Goal: Book appointment/travel/reservation

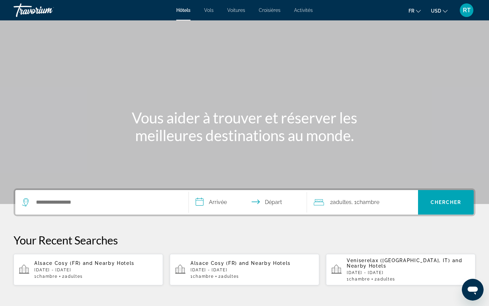
click at [442, 8] on button "USD USD ($) MXN (Mex$) CAD (Can$) GBP (£) EUR (€) AUD (A$) NZD (NZ$) CNY (CN¥)" at bounding box center [439, 11] width 17 height 10
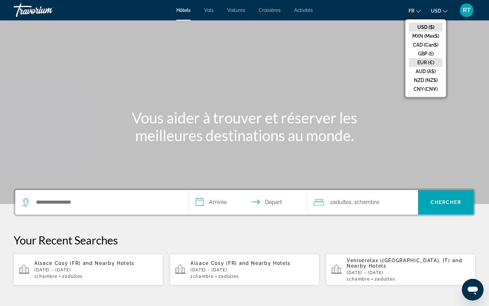
click at [429, 63] on button "EUR (€)" at bounding box center [426, 62] width 34 height 9
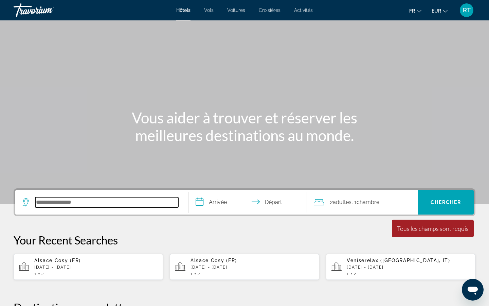
click at [91, 204] on input "Search hotel destination" at bounding box center [106, 202] width 143 height 10
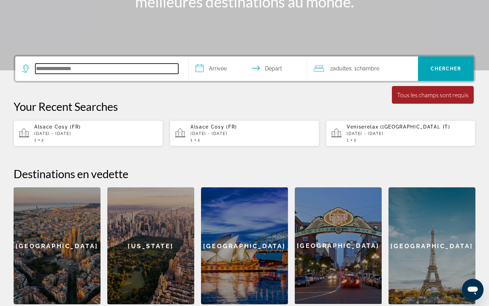
scroll to position [166, 0]
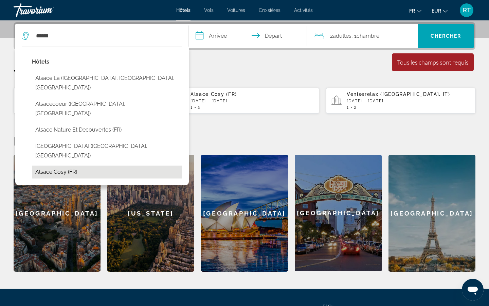
click at [95, 165] on button "Alsace Cosy (FR)" at bounding box center [107, 171] width 150 height 13
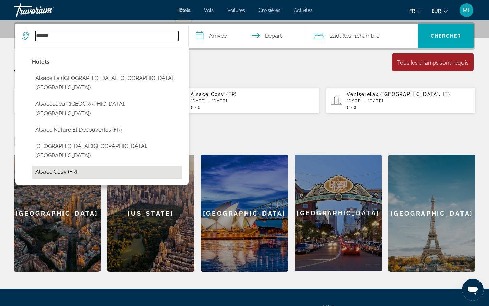
type input "**********"
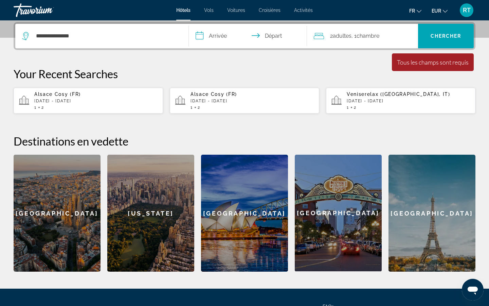
click at [212, 36] on input "**********" at bounding box center [249, 37] width 121 height 27
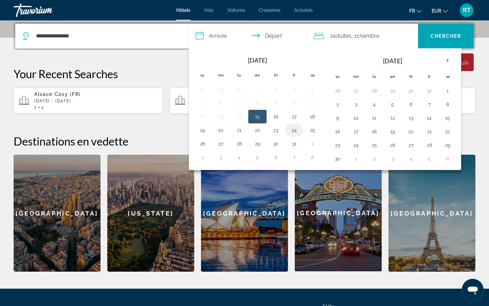
click at [293, 132] on button "24" at bounding box center [294, 130] width 11 height 10
click at [202, 143] on button "26" at bounding box center [202, 144] width 11 height 10
type input "**********"
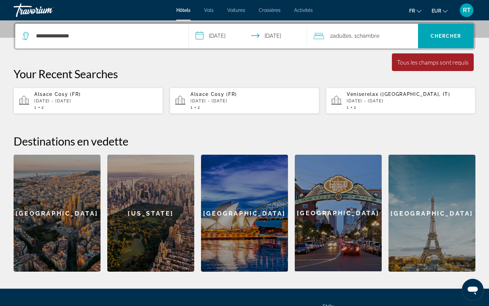
click at [351, 35] on span "Adultes" at bounding box center [342, 36] width 19 height 6
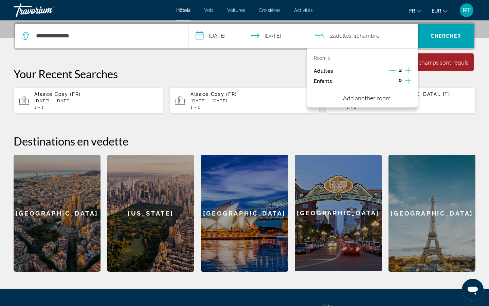
click at [409, 82] on icon "Increment children" at bounding box center [408, 80] width 6 height 6
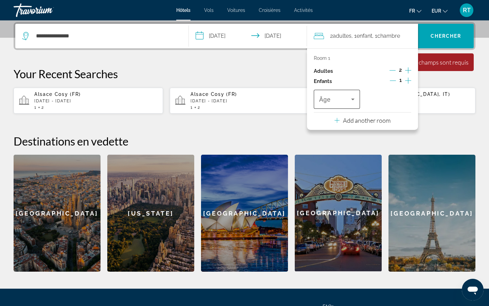
click at [334, 99] on span "Travelers: 2 adults, 1 child" at bounding box center [335, 99] width 32 height 8
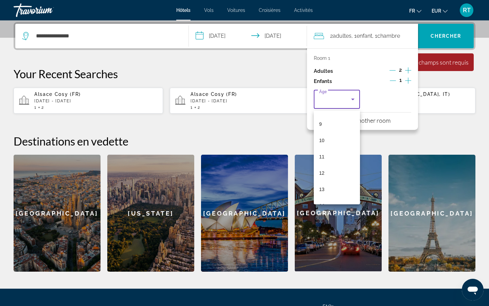
scroll to position [145, 0]
click at [334, 157] on mat-option "11" at bounding box center [337, 156] width 46 height 16
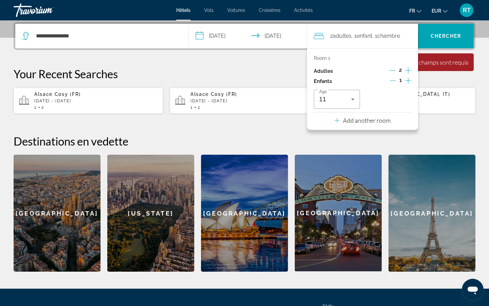
click at [437, 82] on div "Your Recent Searches Alsace Cosy ([GEOGRAPHIC_DATA]) [DATE] - [GEOGRAPHIC_DATA]…" at bounding box center [245, 90] width 462 height 47
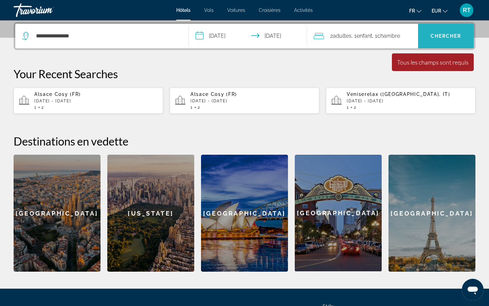
click at [442, 33] on span "Search" at bounding box center [446, 36] width 56 height 16
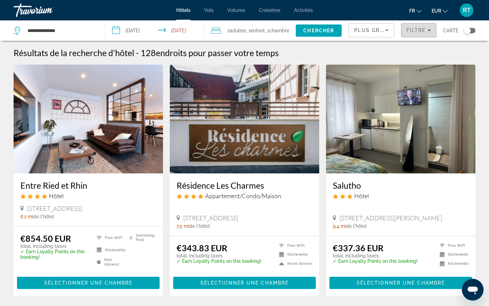
click at [416, 29] on span "Filtre" at bounding box center [416, 30] width 19 height 5
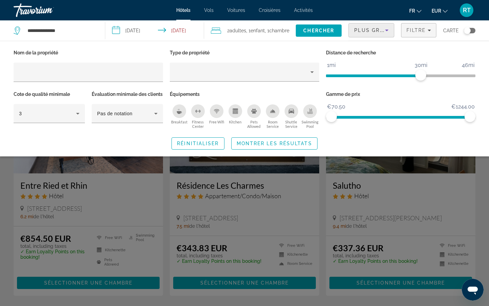
click at [380, 31] on span "Plus grandes économies" at bounding box center [394, 30] width 81 height 5
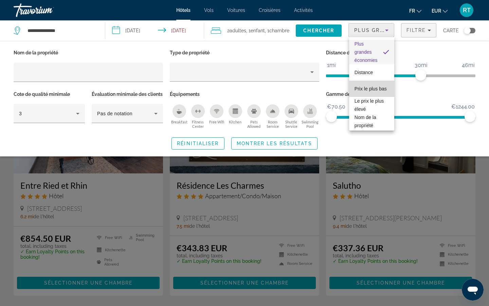
click at [372, 86] on span "Prix le plus bas" at bounding box center [371, 89] width 32 height 8
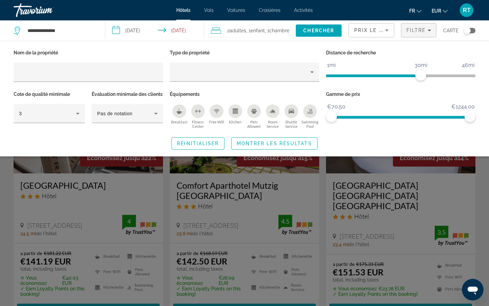
click at [400, 210] on div "Search widget" at bounding box center [244, 204] width 489 height 204
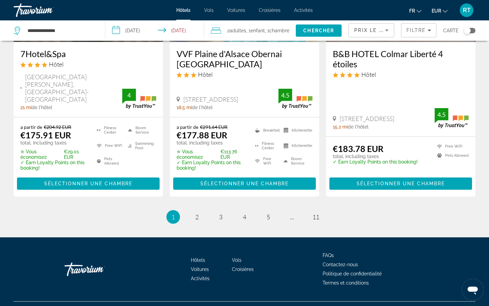
scroll to position [946, 0]
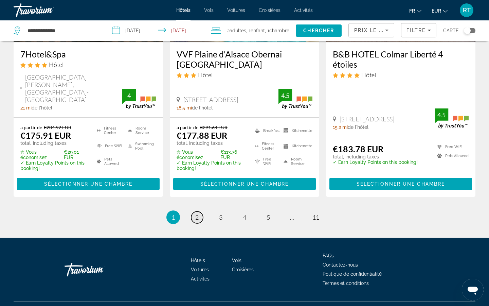
click at [198, 213] on span "2" at bounding box center [196, 216] width 3 height 7
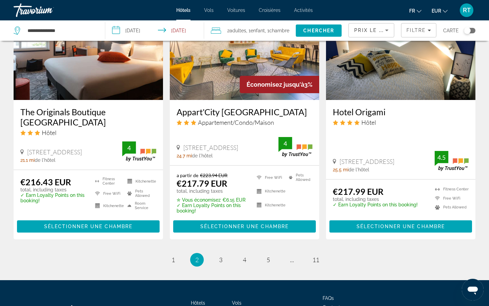
scroll to position [901, 0]
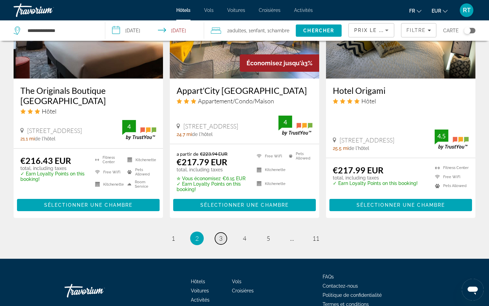
click at [222, 234] on span "3" at bounding box center [220, 237] width 3 height 7
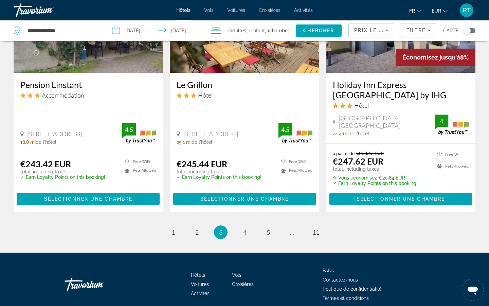
scroll to position [887, 0]
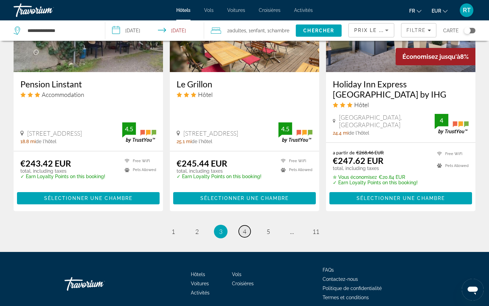
click at [246, 228] on span "4" at bounding box center [244, 231] width 3 height 7
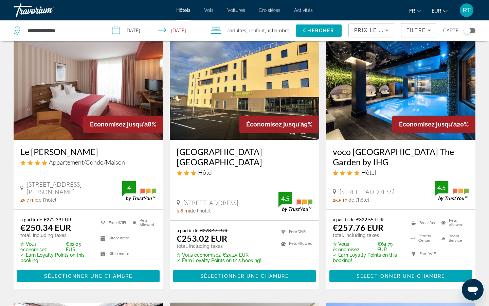
scroll to position [34, 0]
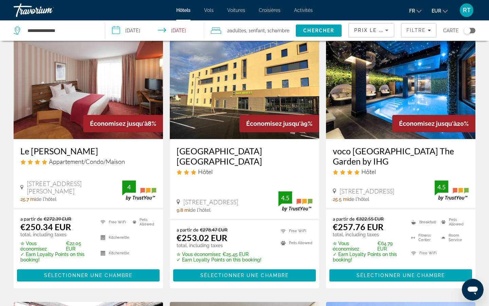
click at [396, 85] on img "Main content" at bounding box center [401, 84] width 150 height 109
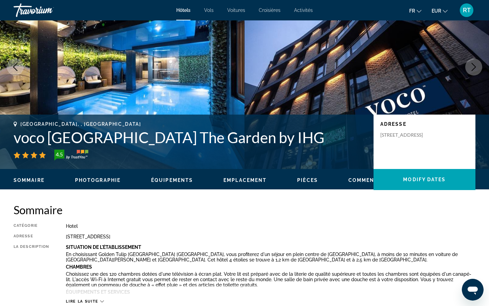
scroll to position [56, 0]
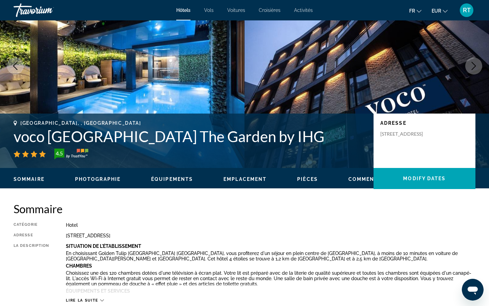
click at [111, 178] on span "Photographie" at bounding box center [98, 178] width 46 height 5
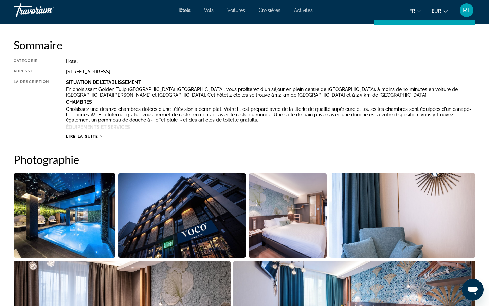
scroll to position [332, 0]
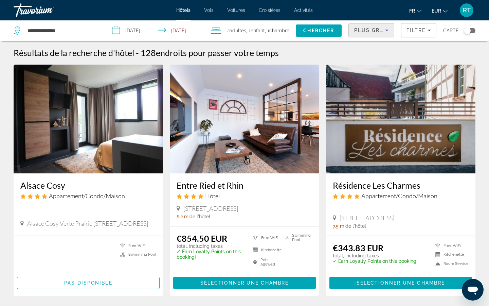
click at [373, 30] on span "Plus grandes économies" at bounding box center [394, 30] width 81 height 5
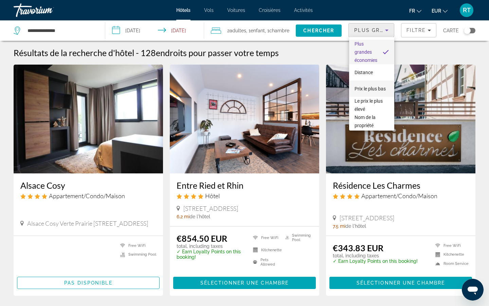
click at [370, 89] on span "Prix le plus bas" at bounding box center [370, 88] width 31 height 5
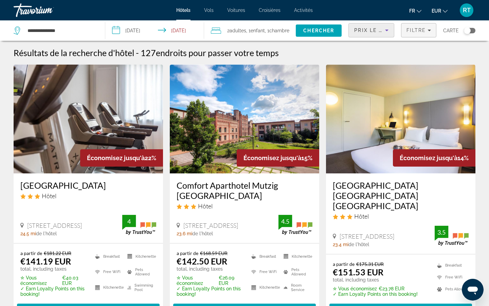
click at [412, 32] on span "Filtre" at bounding box center [416, 30] width 19 height 5
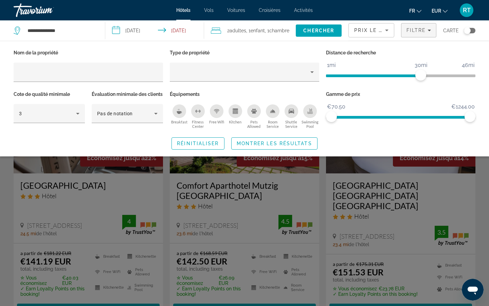
click at [308, 117] on div "Swimming Pool" at bounding box center [310, 111] width 14 height 14
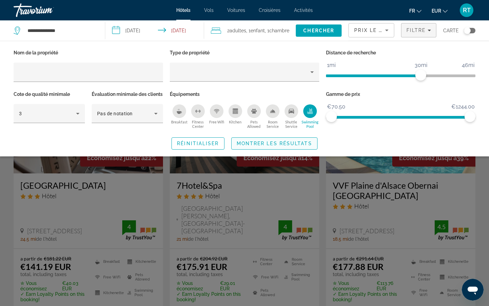
click at [288, 152] on span "Search widget" at bounding box center [275, 143] width 86 height 16
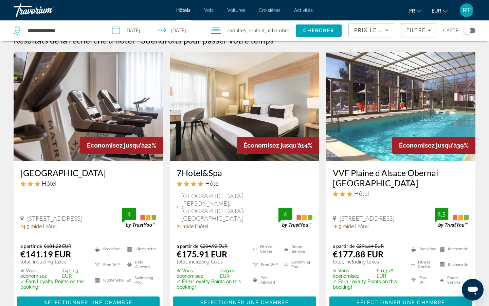
scroll to position [13, 0]
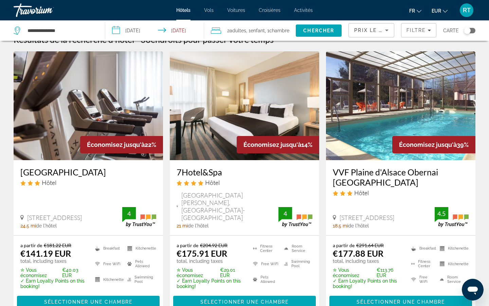
click at [241, 102] on img "Main content" at bounding box center [245, 105] width 150 height 109
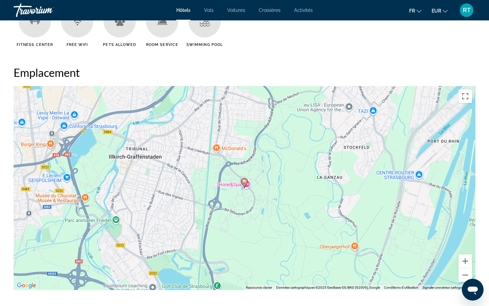
scroll to position [599, 0]
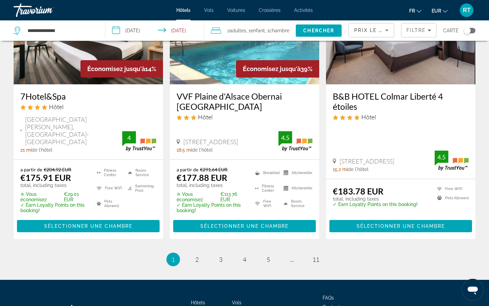
scroll to position [905, 0]
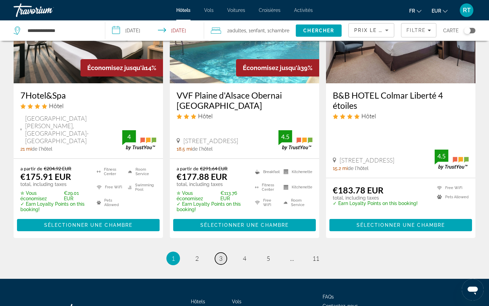
click at [223, 252] on link "page 3" at bounding box center [221, 258] width 12 height 12
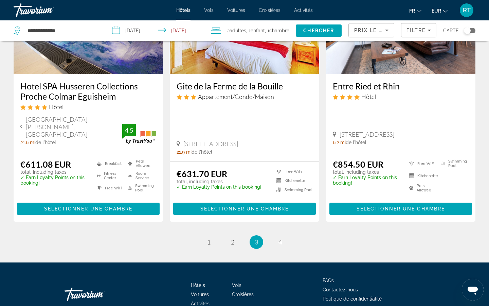
scroll to position [876, 0]
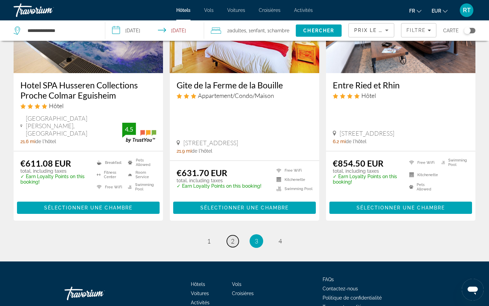
click at [233, 237] on span "2" at bounding box center [232, 240] width 3 height 7
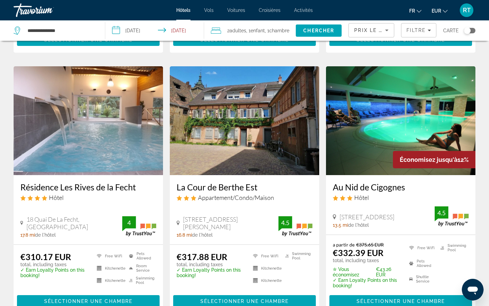
scroll to position [261, 0]
click at [81, 125] on img "Main content" at bounding box center [89, 120] width 150 height 109
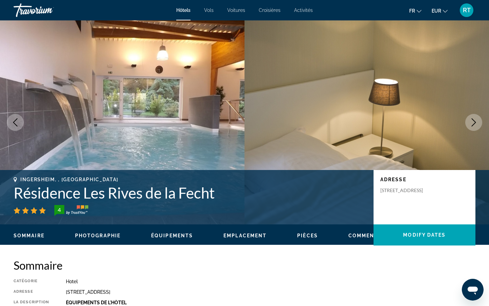
click at [473, 125] on icon "Next image" at bounding box center [474, 122] width 4 height 8
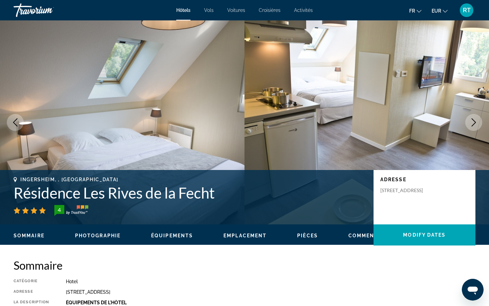
click at [473, 125] on icon "Next image" at bounding box center [474, 122] width 4 height 8
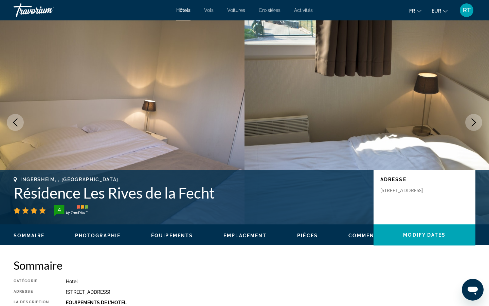
click at [473, 125] on icon "Next image" at bounding box center [474, 122] width 4 height 8
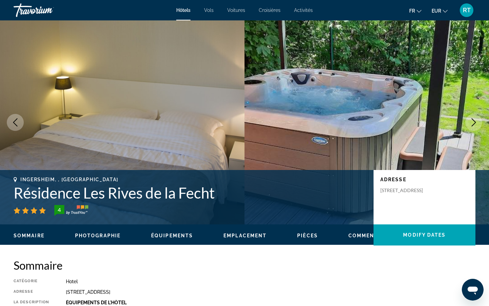
click at [473, 125] on icon "Next image" at bounding box center [474, 122] width 4 height 8
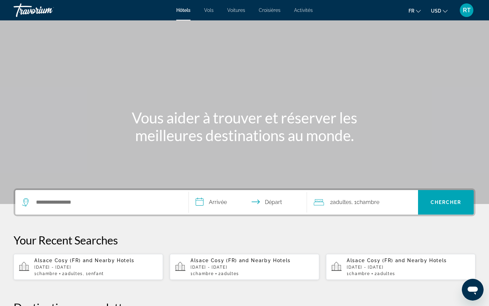
click at [63, 208] on div "Search widget" at bounding box center [102, 202] width 160 height 24
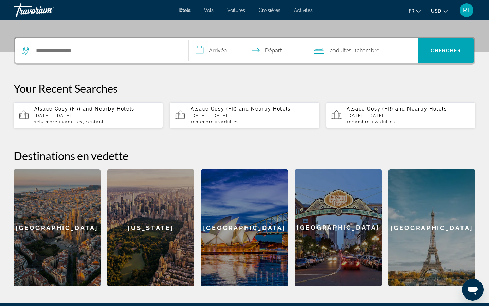
scroll to position [166, 0]
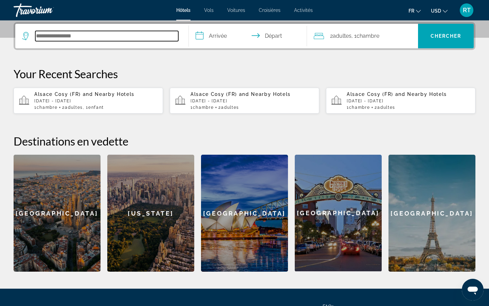
click at [74, 39] on input "Search hotel destination" at bounding box center [106, 36] width 143 height 10
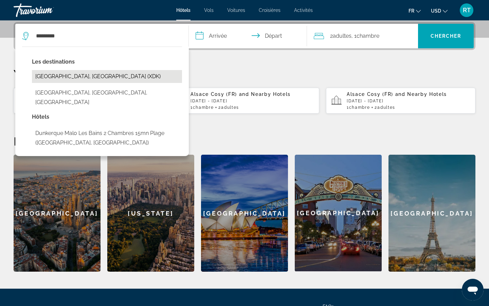
drag, startPoint x: 74, startPoint y: 39, endPoint x: 78, endPoint y: 78, distance: 39.0
click at [78, 78] on button "Dunkerque, France (XDK)" at bounding box center [107, 76] width 150 height 13
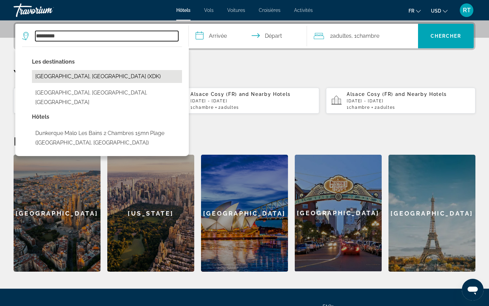
type input "**********"
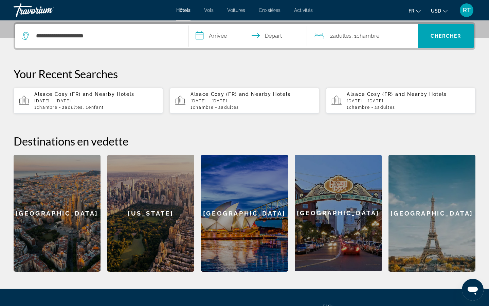
click at [224, 35] on input "**********" at bounding box center [249, 37] width 121 height 27
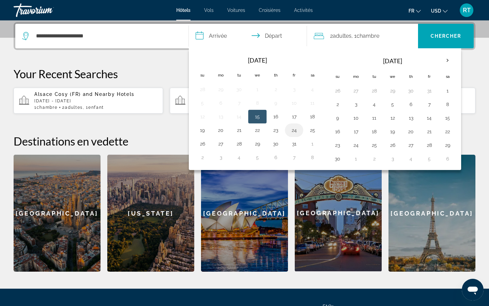
click at [296, 131] on button "24" at bounding box center [294, 130] width 11 height 10
click at [203, 143] on button "26" at bounding box center [202, 144] width 11 height 10
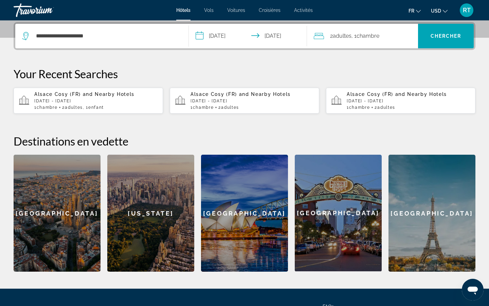
type input "**********"
click at [360, 35] on span "Chambre" at bounding box center [368, 36] width 23 height 6
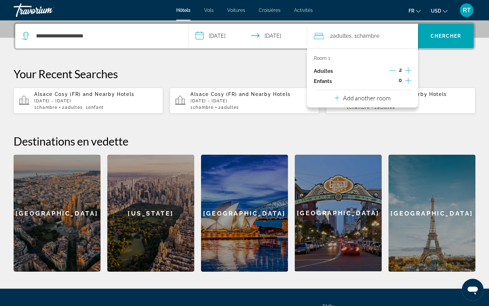
click at [408, 82] on icon "Increment children" at bounding box center [408, 80] width 6 height 8
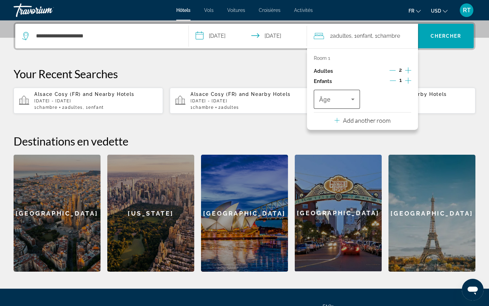
click at [348, 107] on div "Travelers: 2 adults, 1 child" at bounding box center [336, 99] width 35 height 19
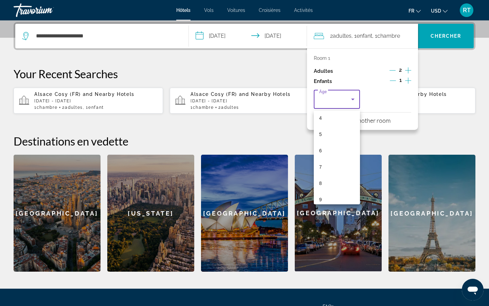
scroll to position [71, 0]
click at [328, 198] on mat-option "9" at bounding box center [337, 198] width 46 height 16
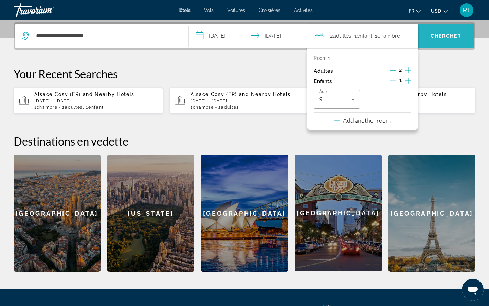
click at [444, 33] on span "Search" at bounding box center [446, 36] width 56 height 16
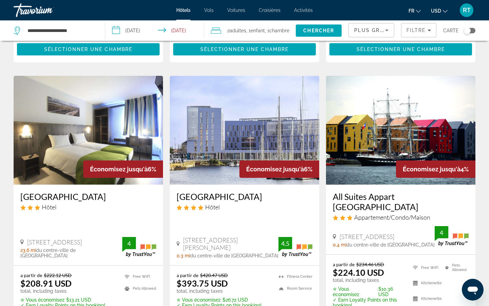
scroll to position [539, 0]
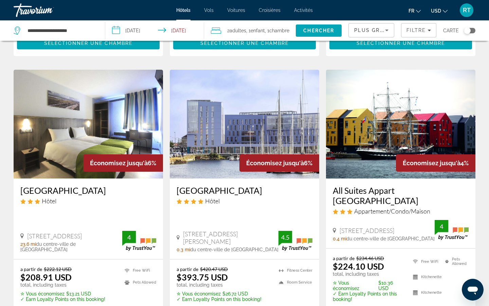
click at [435, 8] on span "USD" at bounding box center [436, 10] width 10 height 5
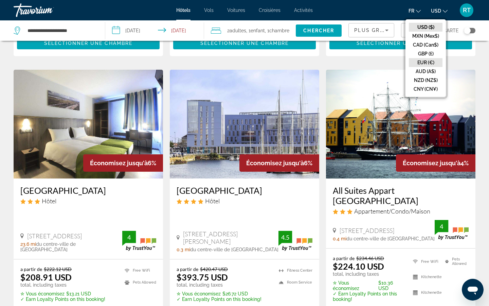
click at [434, 59] on button "EUR (€)" at bounding box center [426, 62] width 34 height 9
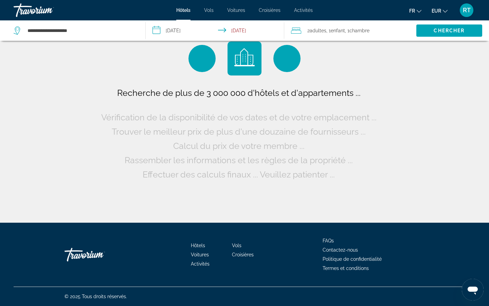
scroll to position [0, 0]
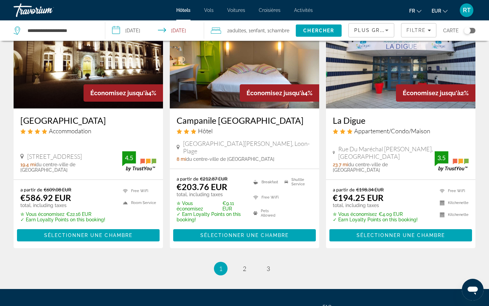
scroll to position [876, 0]
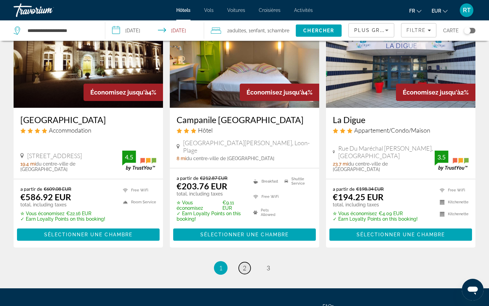
click at [244, 264] on span "2" at bounding box center [244, 267] width 3 height 7
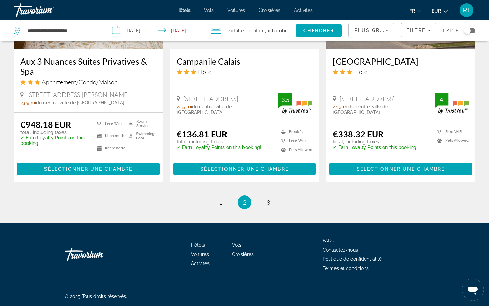
scroll to position [884, 0]
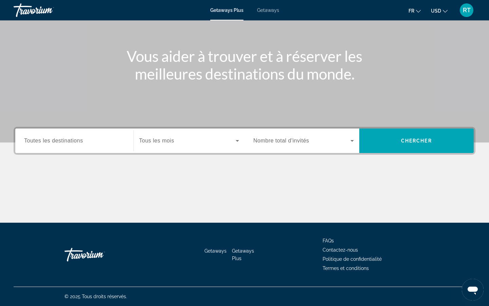
scroll to position [62, 0]
click at [165, 145] on div "Search widget" at bounding box center [189, 140] width 100 height 19
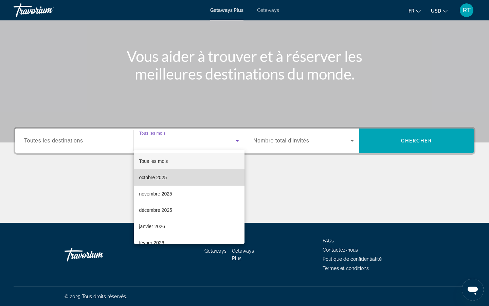
click at [163, 176] on span "octobre 2025" at bounding box center [153, 177] width 28 height 8
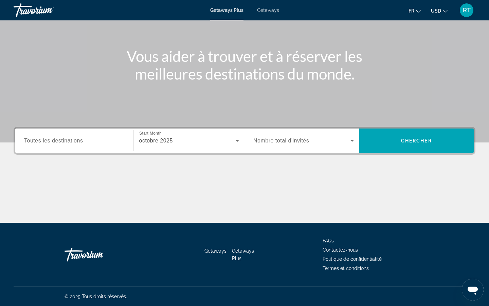
click at [299, 141] on span "Nombre total d'invités" at bounding box center [282, 141] width 56 height 6
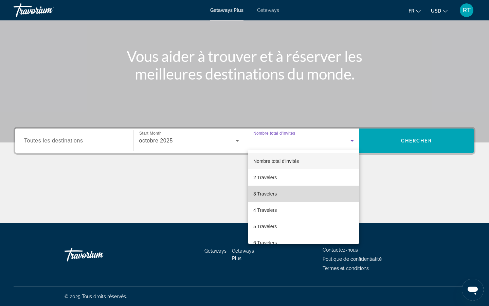
click at [283, 197] on mat-option "3 Travelers" at bounding box center [303, 194] width 111 height 16
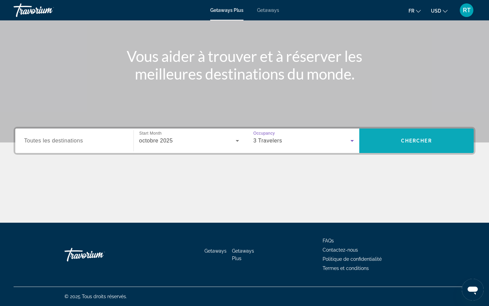
click at [410, 141] on span "Chercher" at bounding box center [416, 140] width 31 height 5
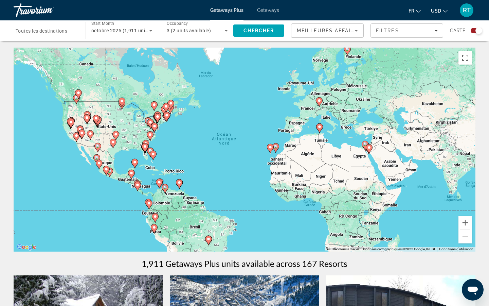
click at [319, 101] on image "Main content" at bounding box center [319, 101] width 4 height 4
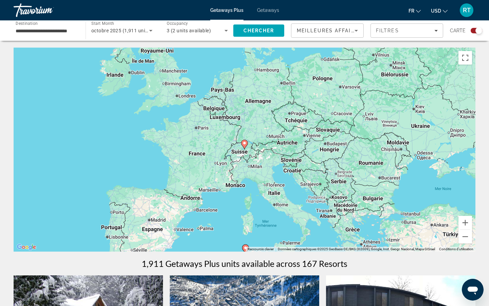
click at [244, 144] on image "Main content" at bounding box center [245, 143] width 4 height 4
type input "**********"
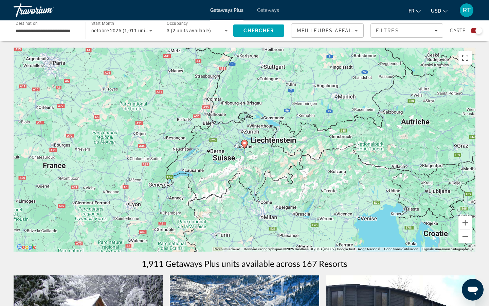
click at [244, 142] on image "Main content" at bounding box center [245, 143] width 4 height 4
